Goal: Transaction & Acquisition: Purchase product/service

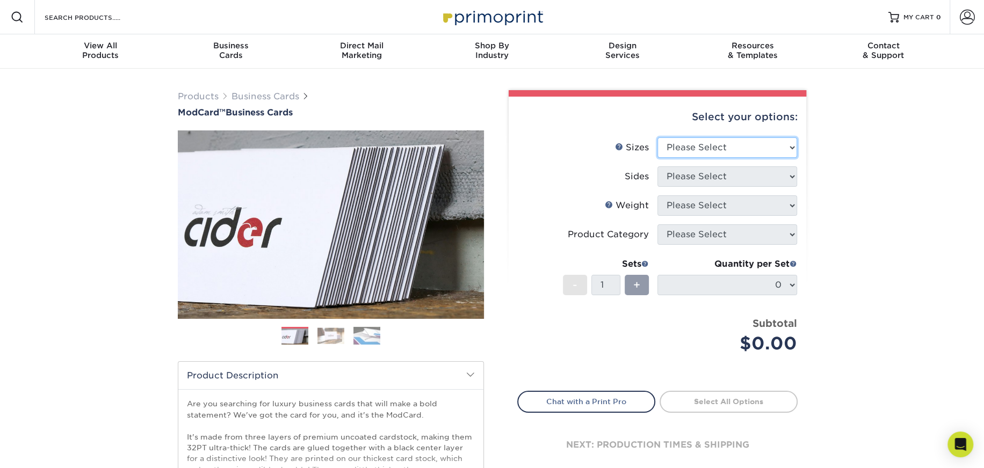
click at [789, 144] on select "Please Select 1.5" x 3.5" - Mini 1.75" x 3.5" - Mini 2" x 2" - Square 2" x 3" -…" at bounding box center [727, 147] width 140 height 20
select select "2.00x3.50"
click at [657, 137] on select "Please Select 1.5" x 3.5" - Mini 1.75" x 3.5" - Mini 2" x 2" - Square 2" x 3" -…" at bounding box center [727, 147] width 140 height 20
click at [791, 177] on select "Please Select Print Both Sides Print Front Only" at bounding box center [727, 176] width 140 height 20
select select "32d3c223-f82c-492b-b915-ba065a00862f"
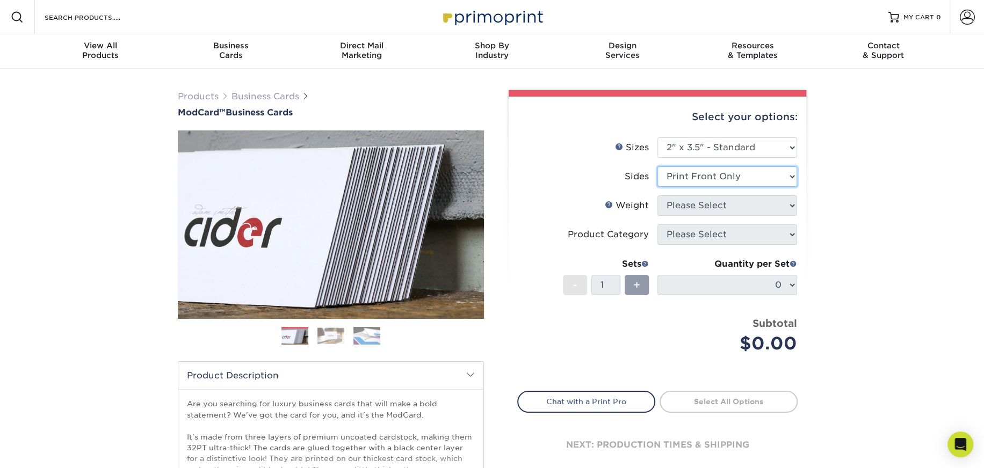
click at [657, 166] on select "Please Select Print Both Sides Print Front Only" at bounding box center [727, 176] width 140 height 20
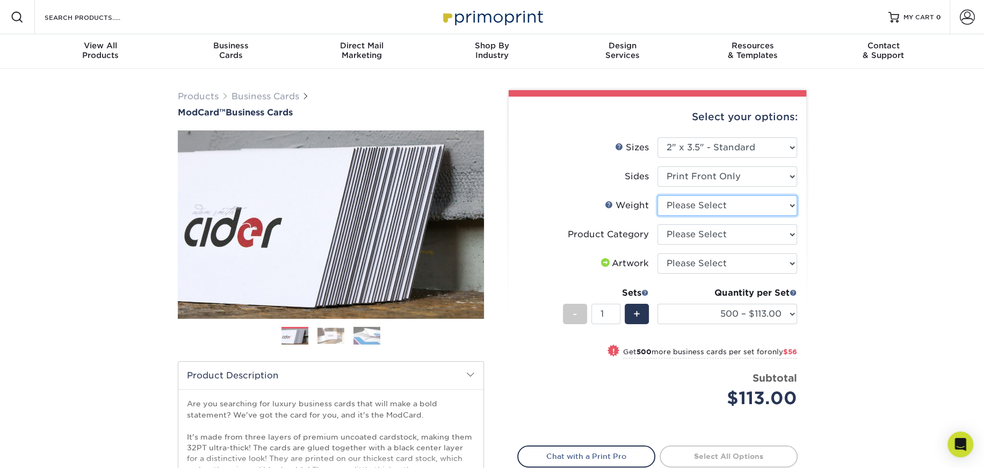
click at [791, 204] on select "Please Select 32PTUCBLK" at bounding box center [727, 205] width 140 height 20
select select "32PTUCBLK"
click at [657, 195] on select "Please Select 32PTUCBLK" at bounding box center [727, 205] width 140 height 20
